Goal: Task Accomplishment & Management: Use online tool/utility

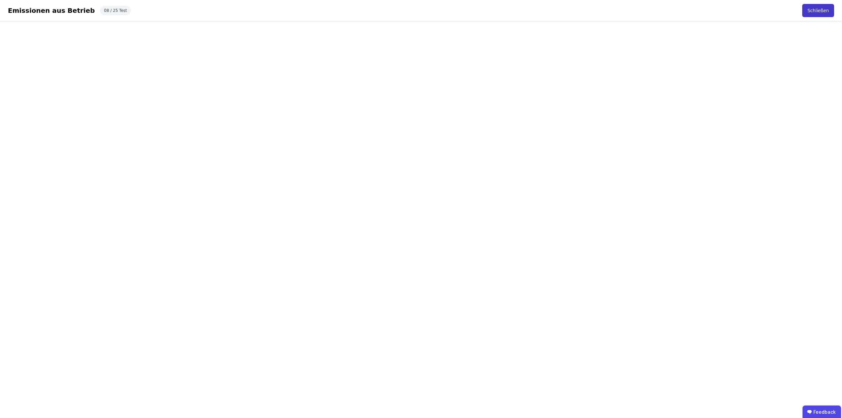
click at [820, 11] on button "Schließen" at bounding box center [818, 10] width 32 height 13
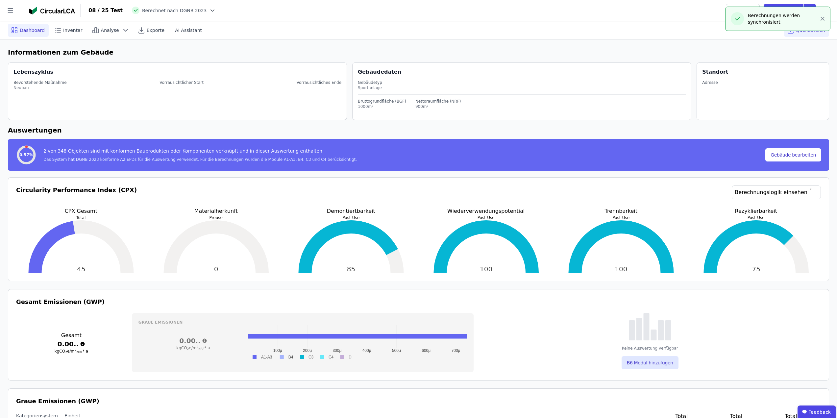
click at [806, 33] on span "Quelldateien" at bounding box center [810, 30] width 29 height 7
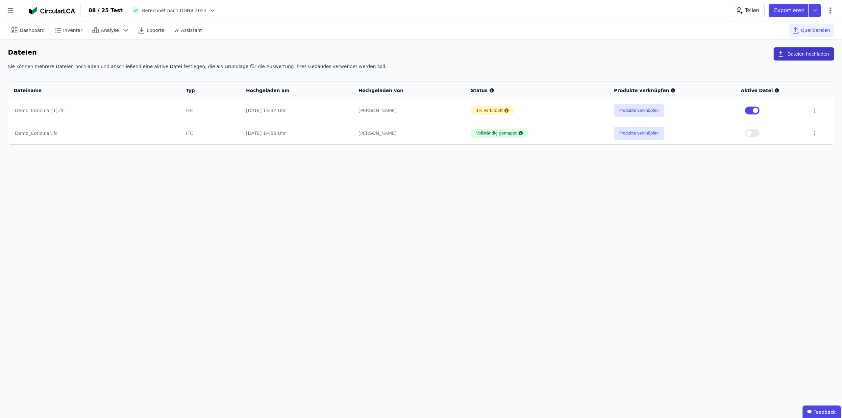
click at [817, 52] on button "Dateien hochladen" at bounding box center [803, 53] width 60 height 13
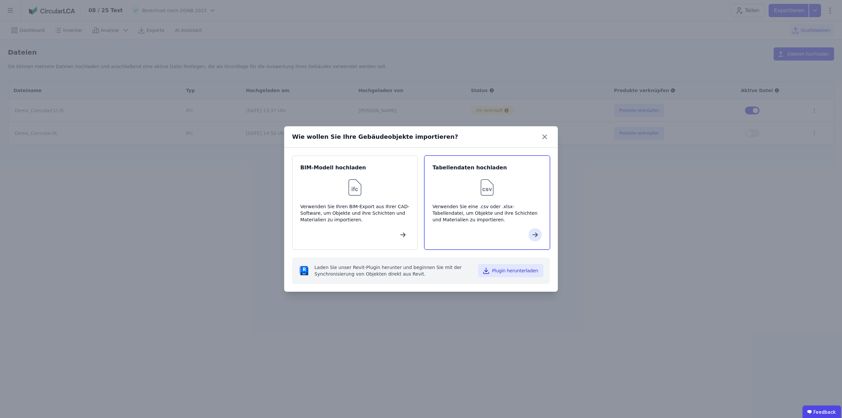
click at [476, 211] on div "Verwenden Sie eine .csv oder .xlsx-Tabellendatei, um Objekte und ihre Schichten…" at bounding box center [486, 213] width 109 height 20
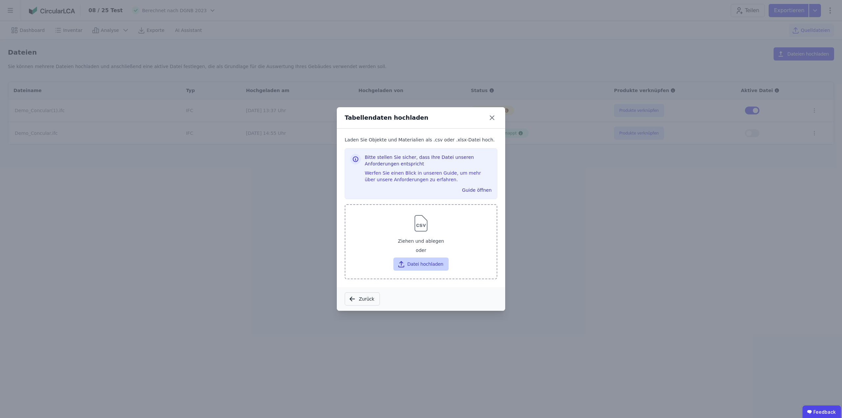
click at [430, 261] on button "Datei hochladen" at bounding box center [420, 263] width 55 height 13
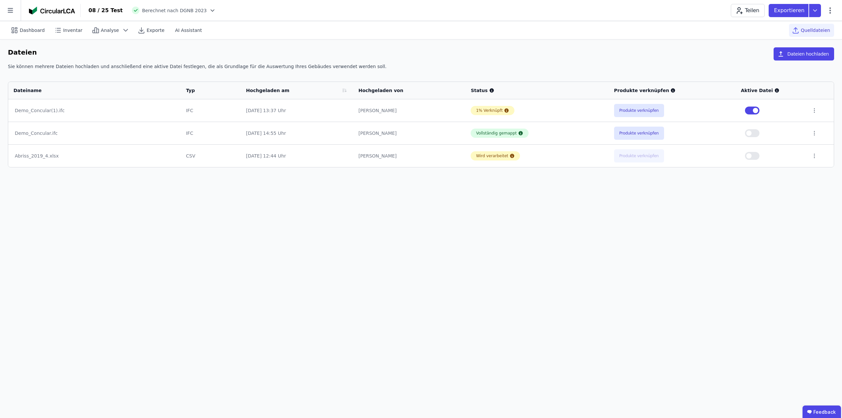
click at [284, 90] on div "Hochgeladen am" at bounding box center [292, 90] width 93 height 7
click at [286, 91] on div "Hochgeladen am" at bounding box center [292, 90] width 93 height 7
click at [322, 198] on div "Dashboard Inventar Analyse Exporte AI Assistant Quelldateien Dateien Dateien ho…" at bounding box center [421, 219] width 842 height 397
click at [643, 106] on button "Produkte verknüpfen" at bounding box center [639, 110] width 50 height 13
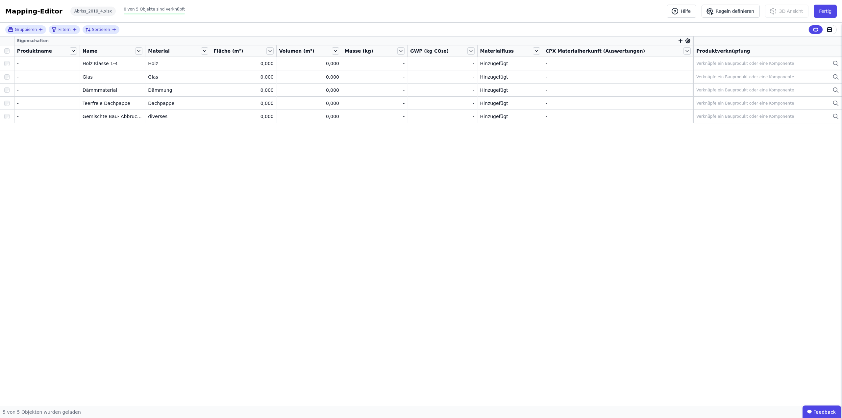
click at [677, 40] on icon "button" at bounding box center [680, 41] width 6 height 6
click at [689, 57] on input "text" at bounding box center [710, 58] width 49 height 12
type input "*******"
click at [693, 88] on span "Concular Eigenschaften / Objekt (Import)" at bounding box center [730, 90] width 94 height 5
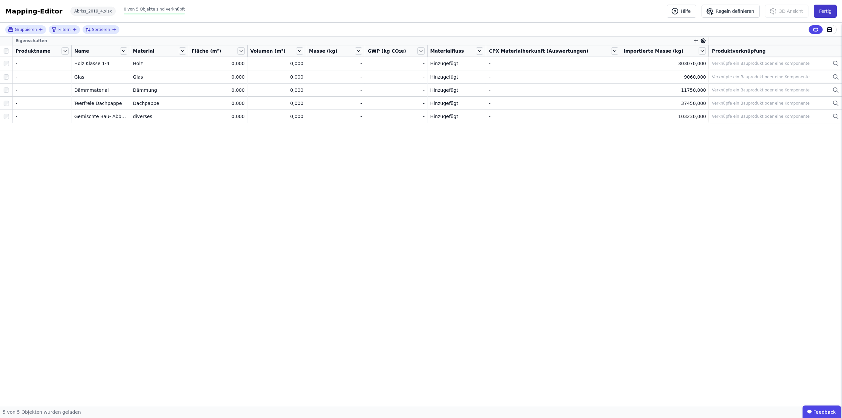
click at [822, 11] on button "Fertig" at bounding box center [824, 11] width 23 height 13
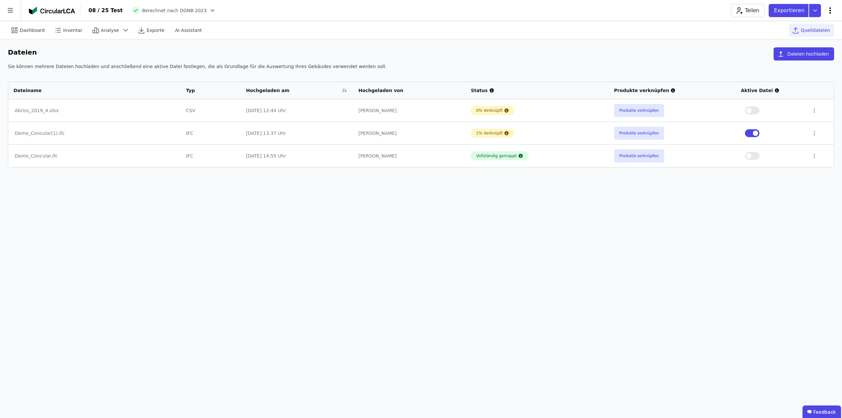
click at [829, 12] on icon at bounding box center [830, 11] width 8 height 8
click at [801, 28] on span "Gebäude bearbeiten" at bounding box center [798, 26] width 47 height 7
select select "**********"
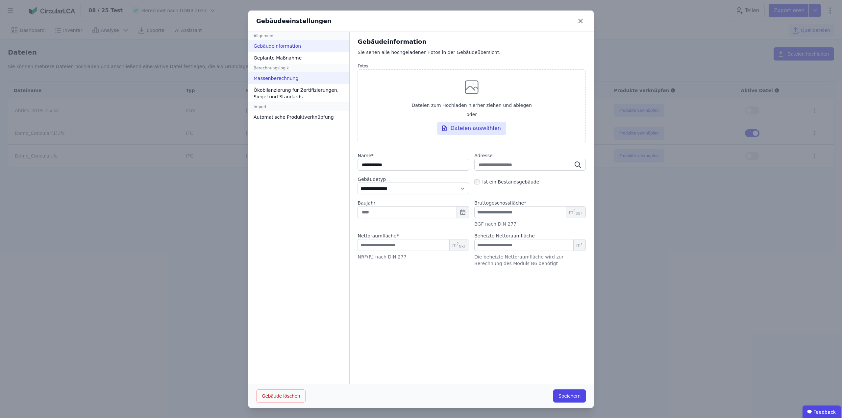
click at [270, 79] on div "Massenberechnung" at bounding box center [298, 78] width 101 height 12
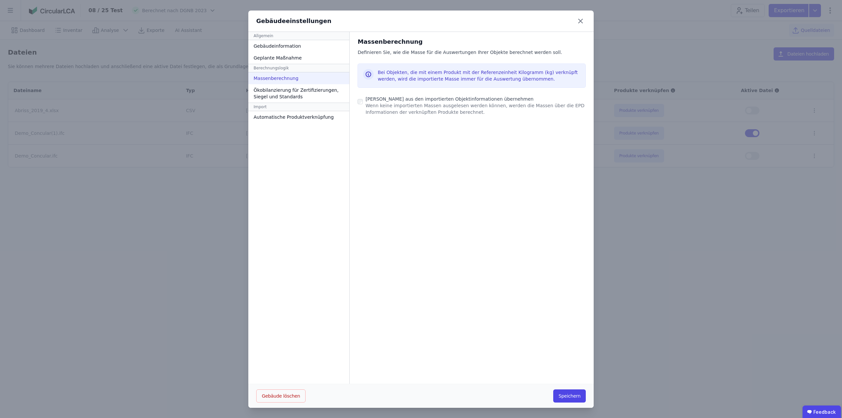
click at [575, 21] on icon at bounding box center [580, 21] width 11 height 11
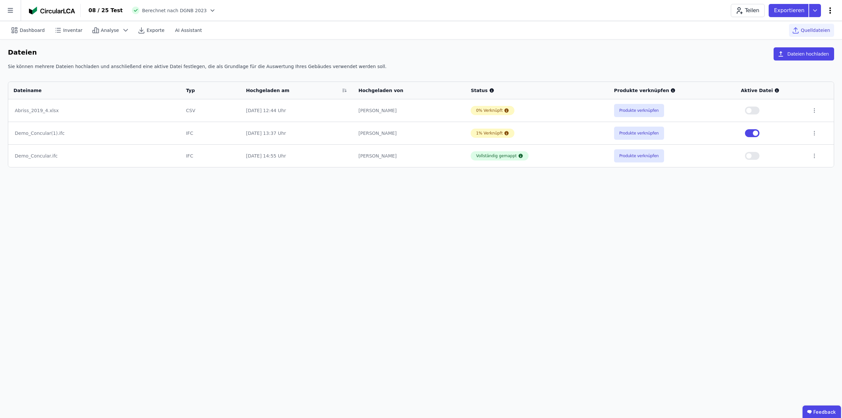
click at [829, 10] on icon at bounding box center [830, 11] width 8 height 8
click at [794, 65] on span "Emissionen aus Betrieb" at bounding box center [801, 71] width 53 height 13
